Goal: Task Accomplishment & Management: Use online tool/utility

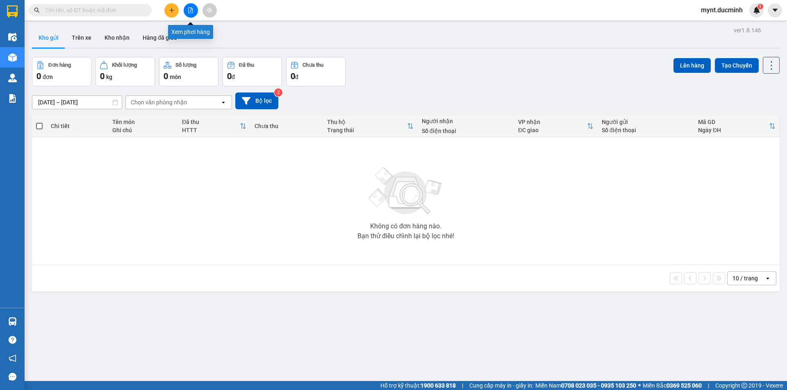
click at [188, 5] on button at bounding box center [191, 10] width 14 height 14
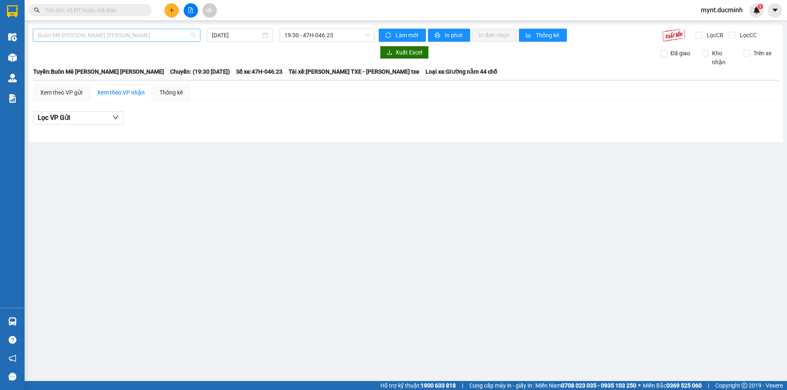
click at [70, 35] on span "Buôn Mê [PERSON_NAME] [PERSON_NAME]" at bounding box center [117, 35] width 158 height 12
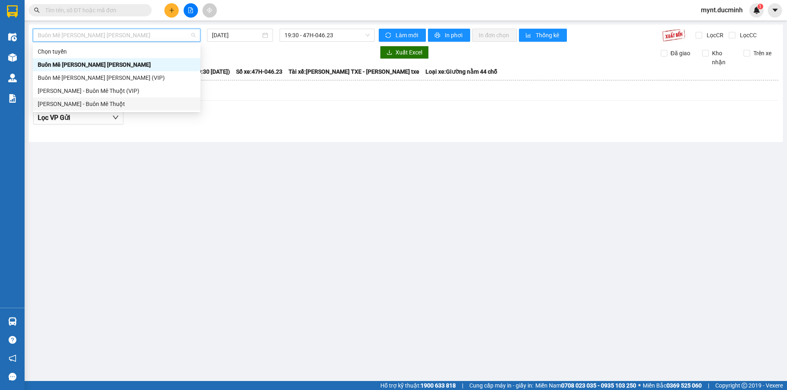
click at [67, 104] on div "[PERSON_NAME] - Buôn Mê Thuột" at bounding box center [117, 104] width 158 height 9
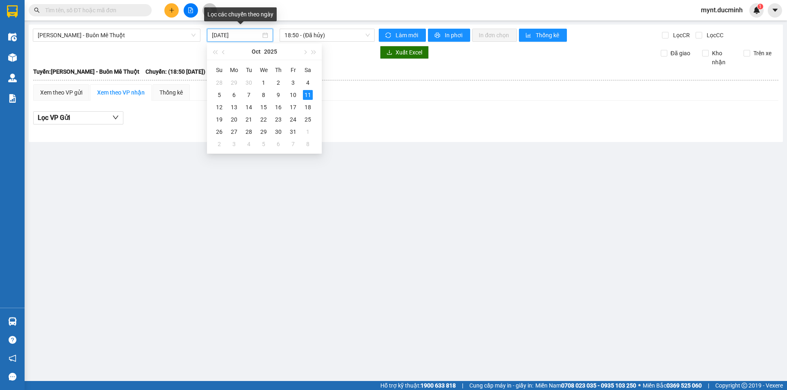
click at [228, 34] on input "[DATE]" at bounding box center [236, 35] width 49 height 9
click at [294, 94] on div "10" at bounding box center [293, 95] width 10 height 10
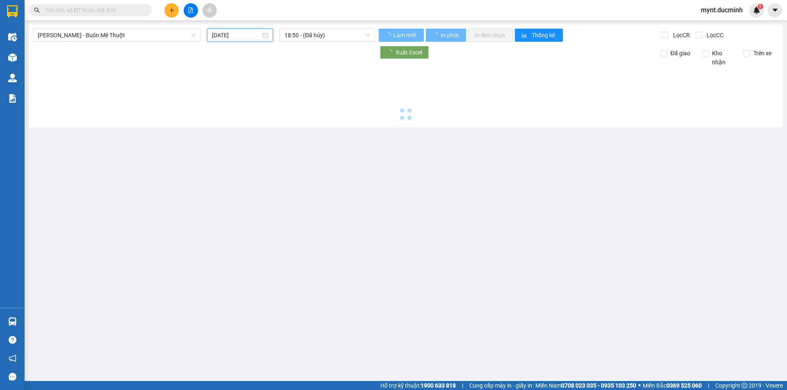
type input "[DATE]"
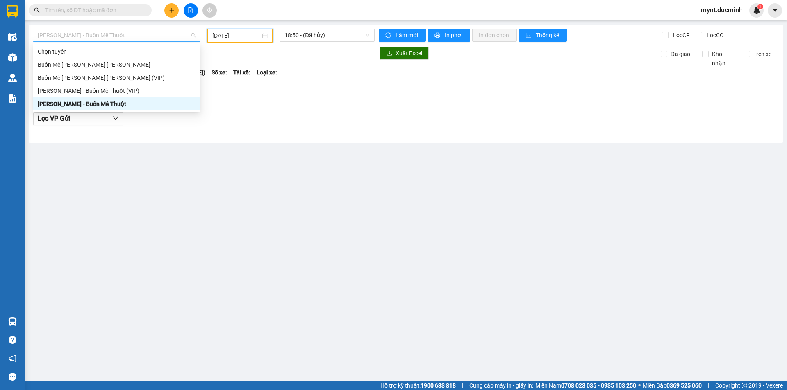
click at [113, 34] on span "[PERSON_NAME] - Buôn Mê Thuột" at bounding box center [117, 35] width 158 height 12
click at [96, 91] on div "[PERSON_NAME] - Buôn Mê Thuột (VIP)" at bounding box center [117, 90] width 158 height 9
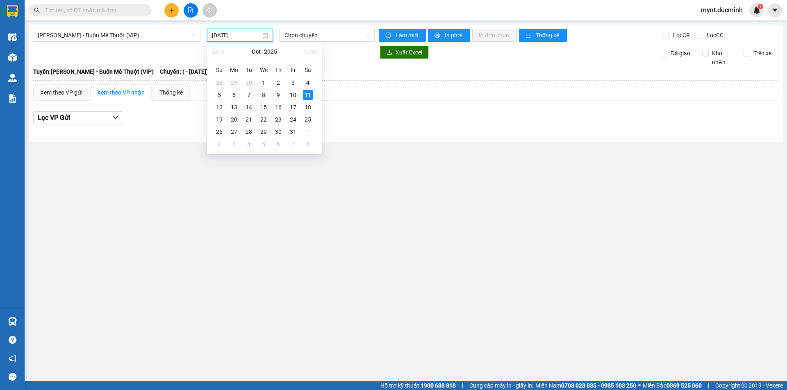
click at [226, 36] on input "[DATE]" at bounding box center [236, 35] width 49 height 9
click at [294, 94] on div "10" at bounding box center [293, 95] width 10 height 10
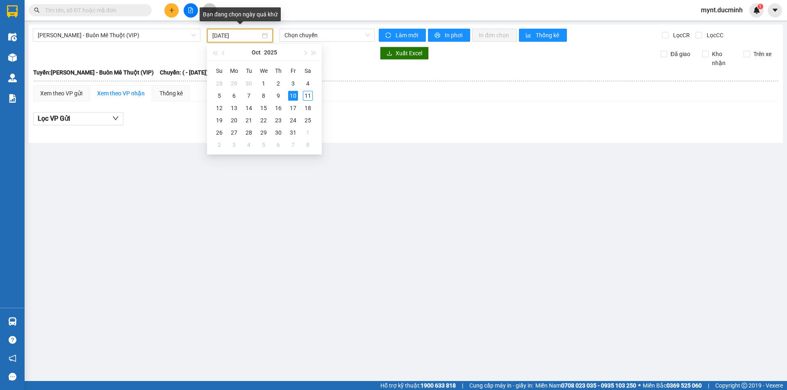
click at [237, 32] on input "[DATE]" at bounding box center [236, 35] width 48 height 9
click at [306, 94] on div "11" at bounding box center [308, 96] width 10 height 10
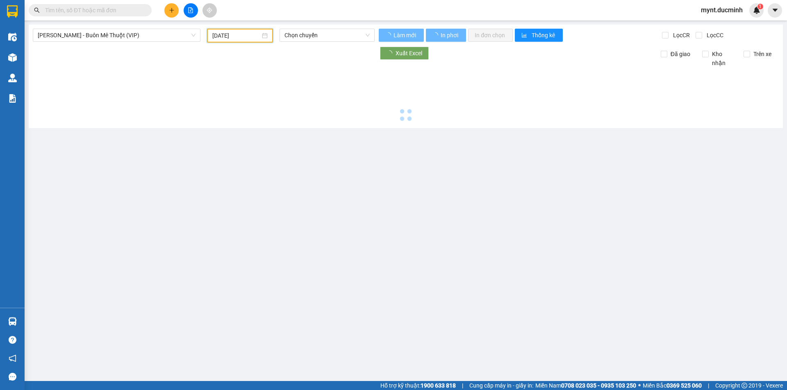
type input "[DATE]"
